Goal: Task Accomplishment & Management: Complete application form

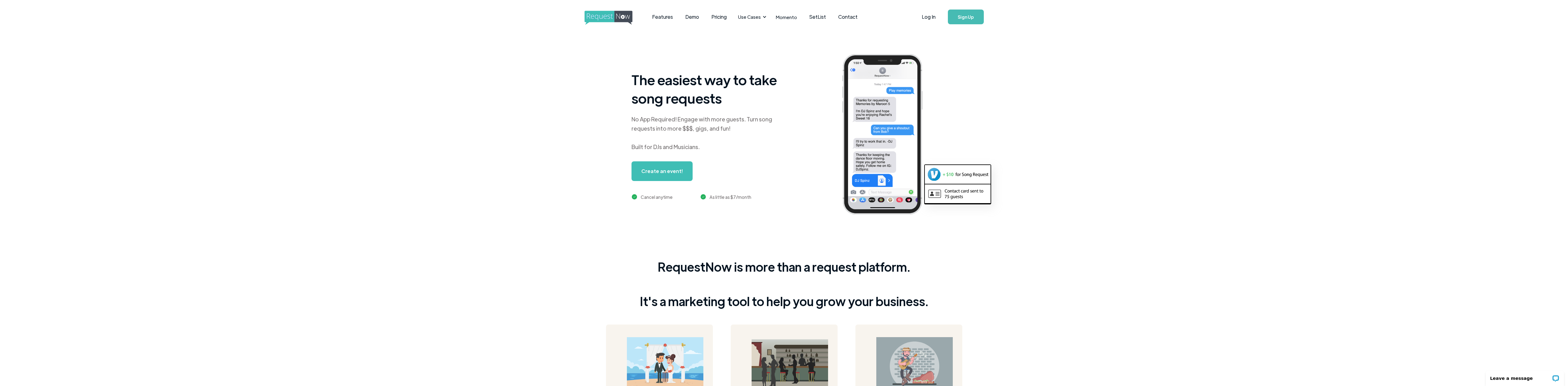
click at [971, 17] on link "Sign Up" at bounding box center [966, 17] width 36 height 15
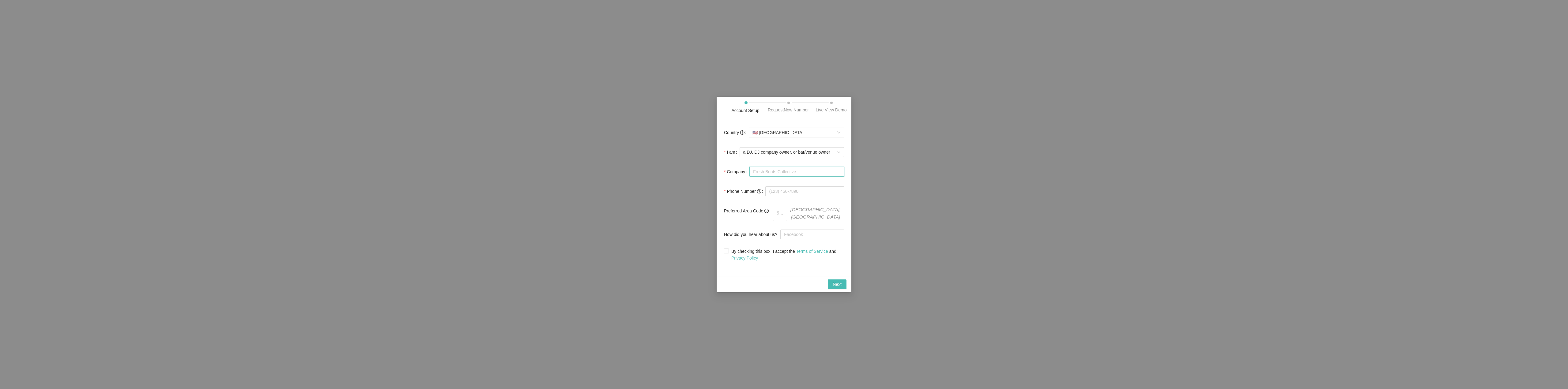
click at [774, 173] on input "Company" at bounding box center [796, 172] width 94 height 10
type input "DJ Blue Azul Entertainment and"
type input "[PHONE_NUMBER]"
click at [788, 211] on input "text" at bounding box center [783, 213] width 19 height 10
type input "956"
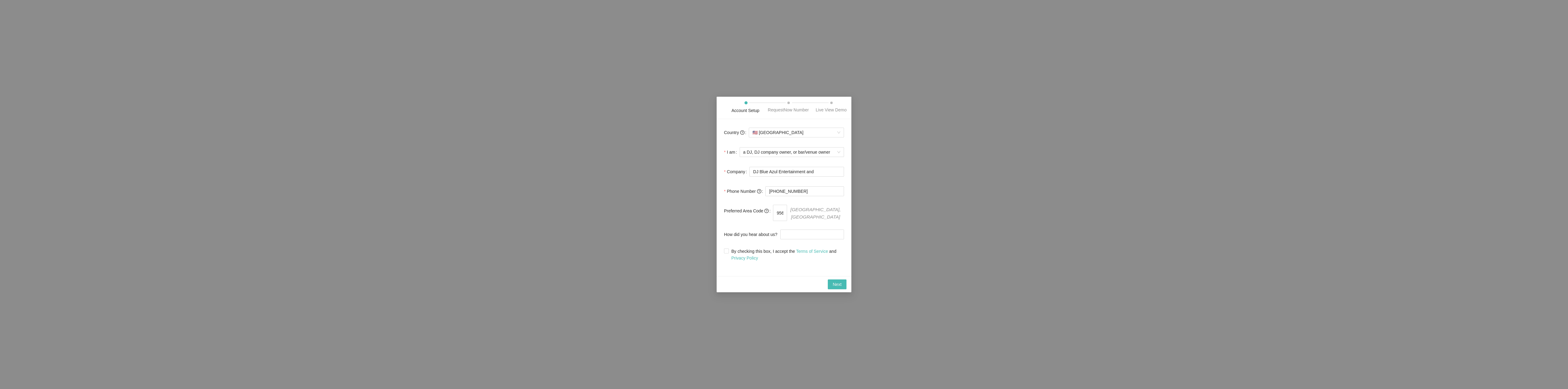
click at [774, 273] on div "Country 🇺🇸 [GEOGRAPHIC_DATA] I am a DJ, DJ company owner, or bar/venue owner Co…" at bounding box center [783, 198] width 135 height 157
click at [791, 234] on input "How did you hear about us?" at bounding box center [812, 234] width 64 height 10
click at [812, 234] on input "Youtube CrateHackers" at bounding box center [812, 234] width 64 height 10
type input "Youtube Crate Hackers"
click at [726, 249] on input "By checking this box, I accept the Terms of Service and Privacy Policy" at bounding box center [726, 251] width 4 height 4
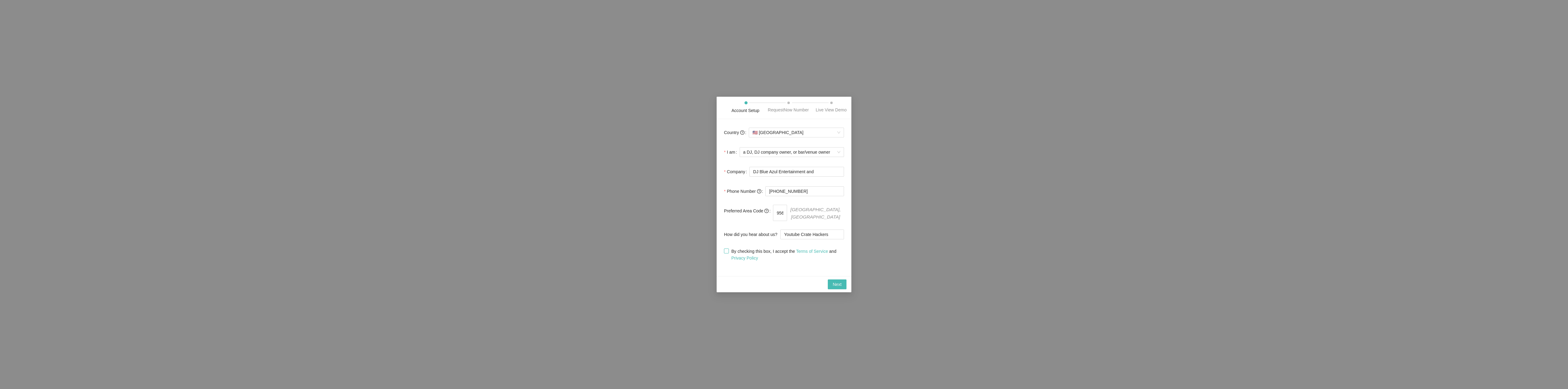
checkbox input "true"
click at [836, 281] on span "Next" at bounding box center [837, 284] width 9 height 7
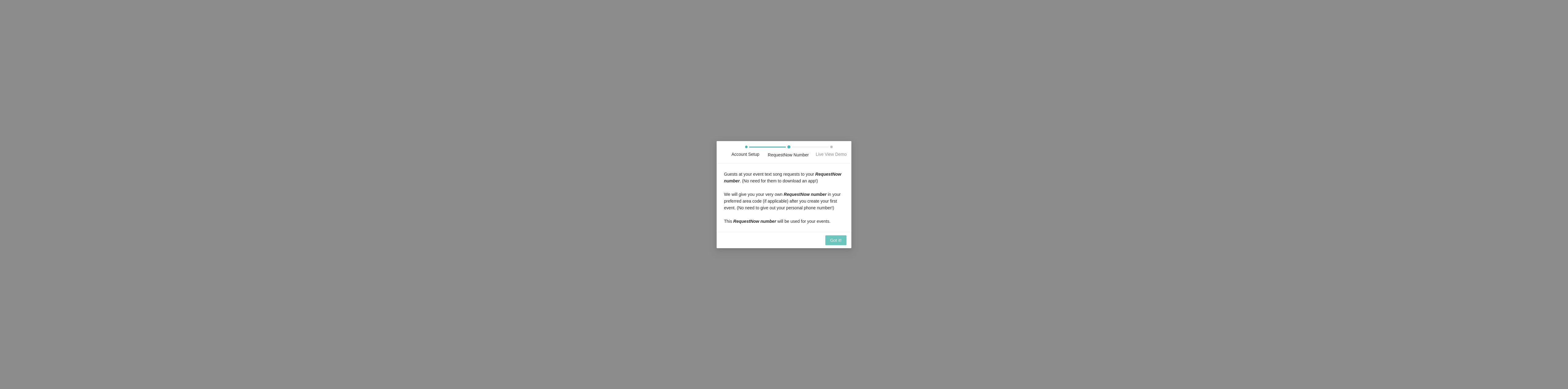
click at [838, 239] on span "Got it!" at bounding box center [836, 240] width 12 height 7
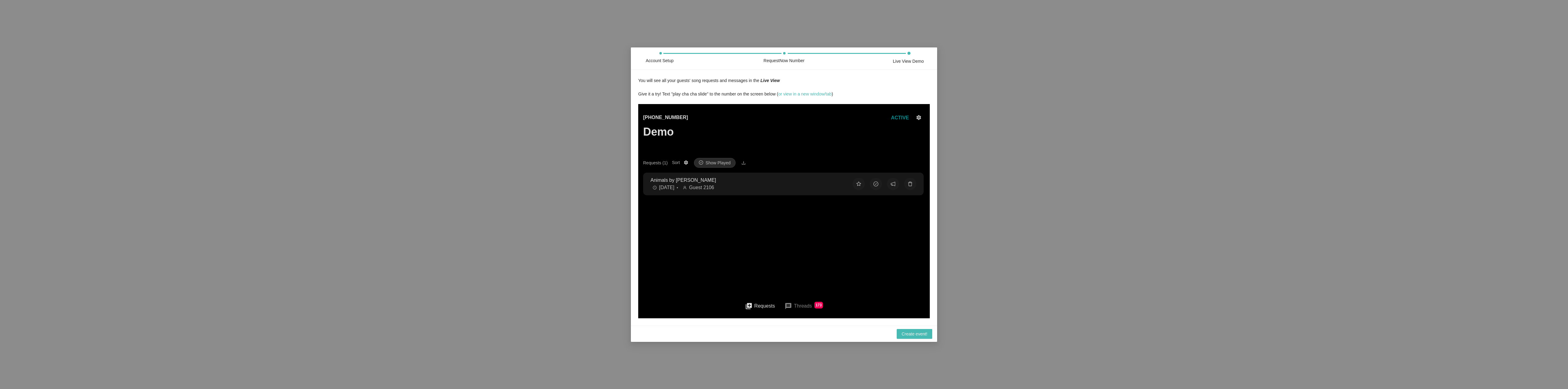
click at [695, 183] on p "Animals by [PERSON_NAME]" at bounding box center [747, 180] width 192 height 8
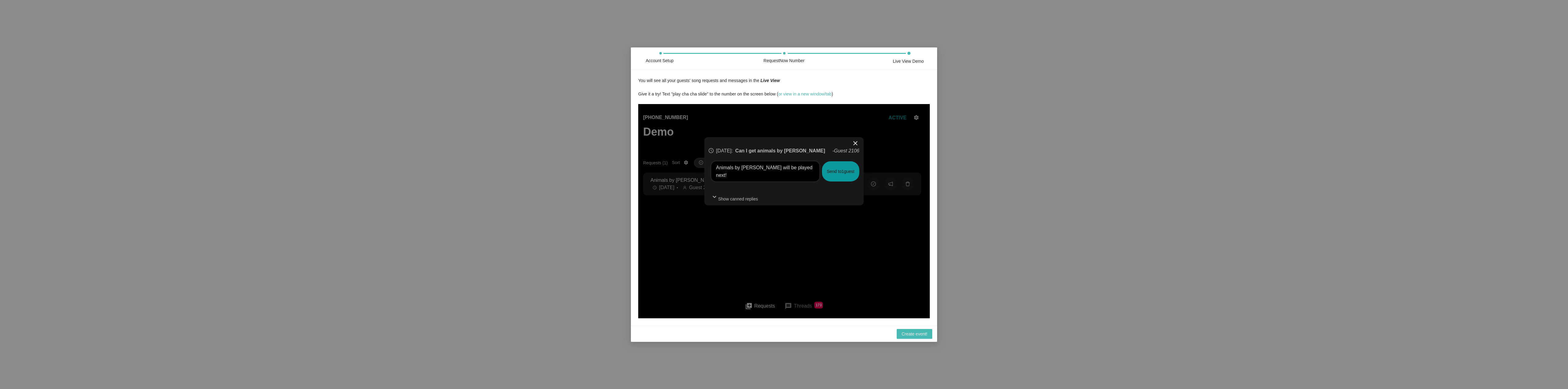
click at [757, 233] on div "close [DATE] : Can I get animals by [PERSON_NAME] - Guest 2106 Animals by [PERS…" at bounding box center [784, 211] width 292 height 214
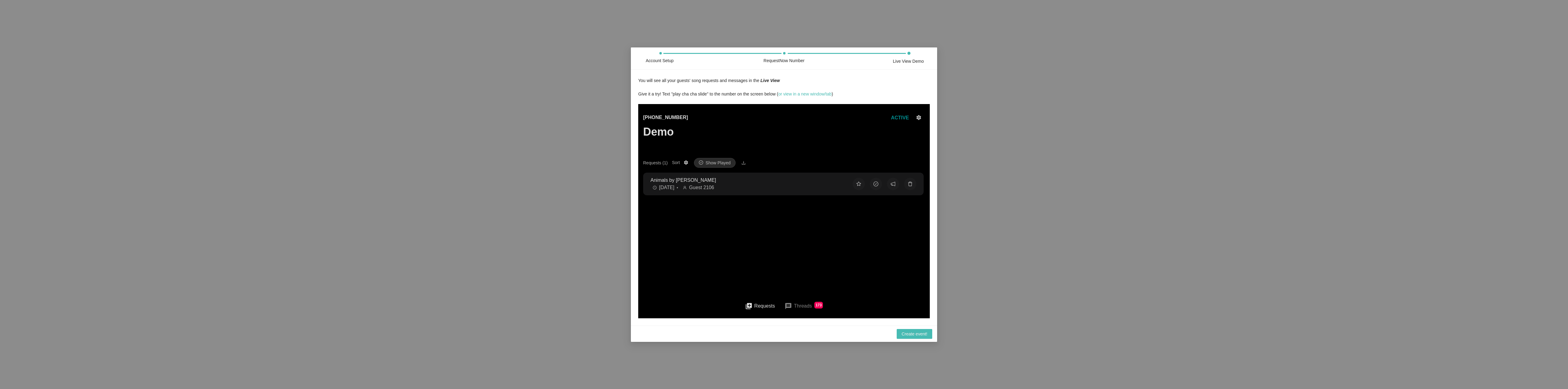
click at [685, 145] on div "[PHONE_NUMBER] Demo ACTIVE" at bounding box center [784, 136] width 282 height 44
click at [673, 154] on div "[PHONE_NUMBER] Demo ACTIVE" at bounding box center [784, 136] width 282 height 44
click at [733, 132] on div "[PHONE_NUMBER] Demo ACTIVE" at bounding box center [784, 136] width 282 height 44
click at [760, 306] on button "queue Requests" at bounding box center [760, 306] width 40 height 14
click at [800, 94] on link "or view in a new window/tab" at bounding box center [805, 94] width 54 height 5
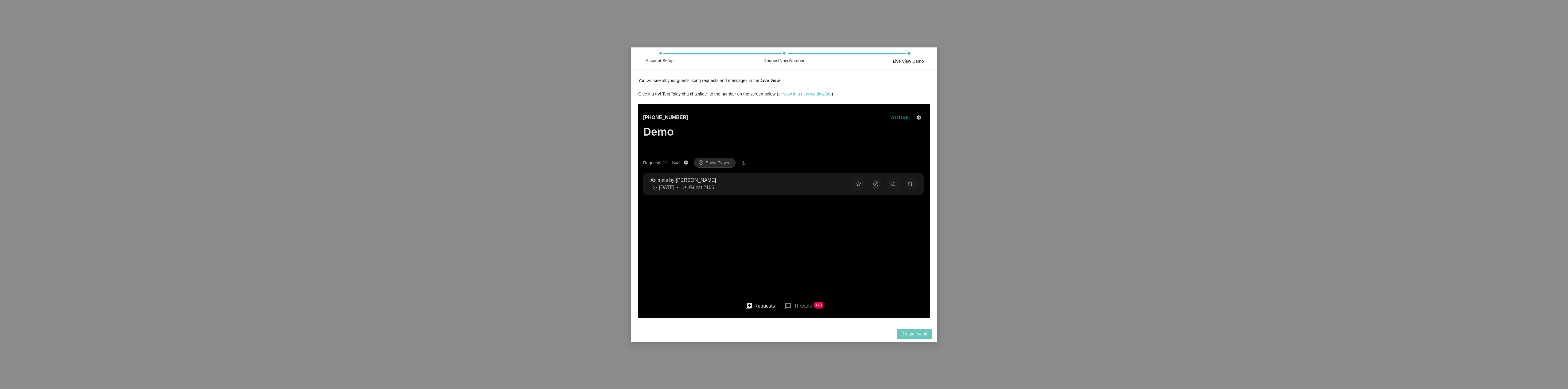
click at [913, 336] on span "Create event!" at bounding box center [914, 334] width 26 height 7
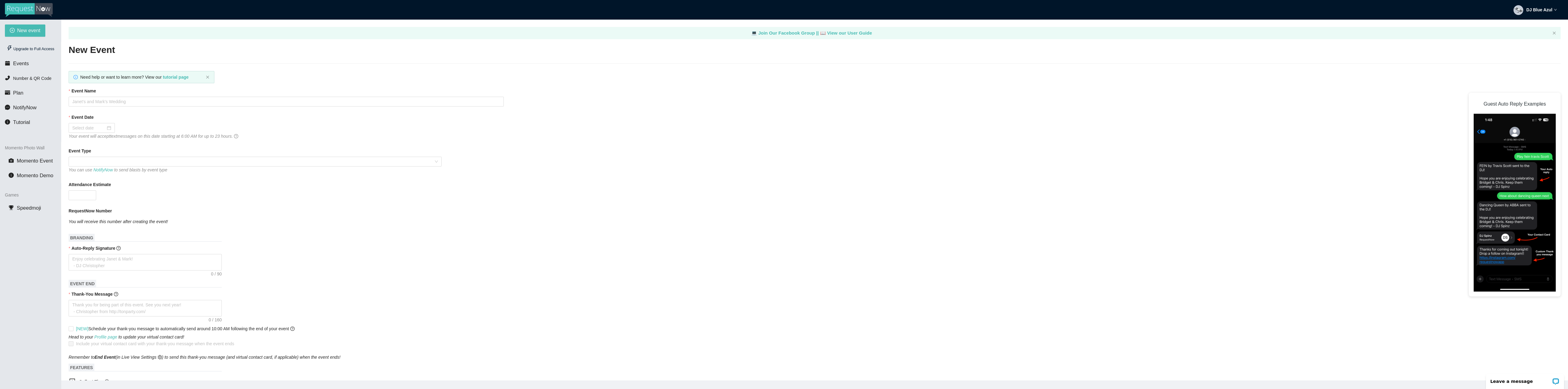
click at [29, 10] on img at bounding box center [29, 10] width 47 height 14
click at [32, 9] on img at bounding box center [29, 10] width 47 height 14
type textarea "[URL][DOMAIN_NAME]"
